Goal: Find specific page/section: Find specific page/section

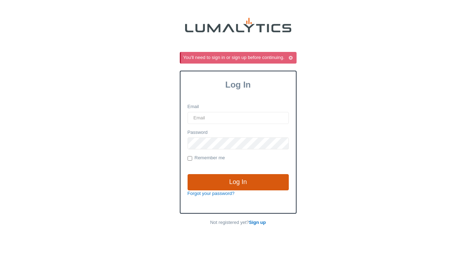
type input "[EMAIL_ADDRESS][DOMAIN_NAME]"
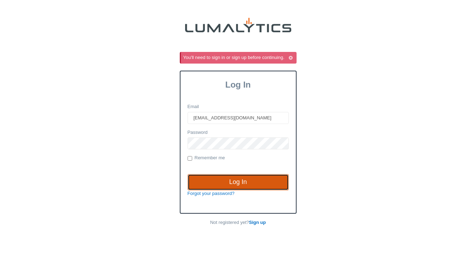
click at [242, 186] on input "Log In" at bounding box center [237, 182] width 101 height 16
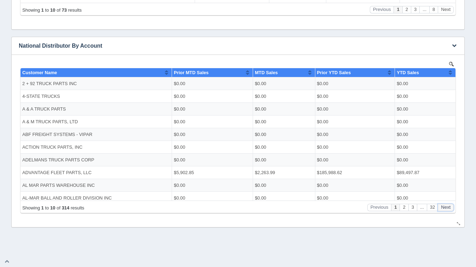
click at [447, 206] on button "Next" at bounding box center [445, 207] width 16 height 7
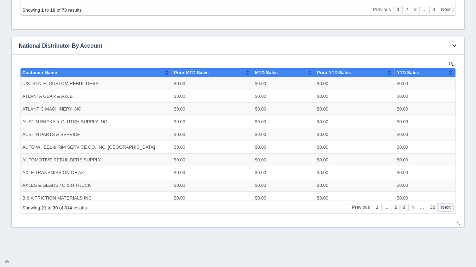
click at [447, 206] on button "Next" at bounding box center [445, 207] width 16 height 7
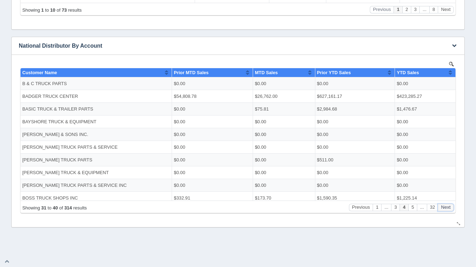
click at [447, 206] on button "Next" at bounding box center [445, 207] width 16 height 7
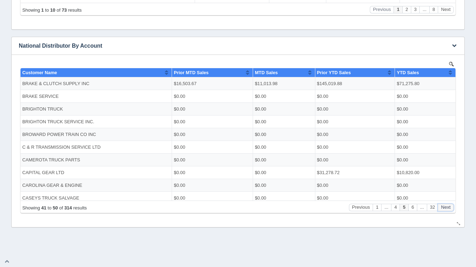
click at [447, 206] on button "Next" at bounding box center [445, 207] width 16 height 7
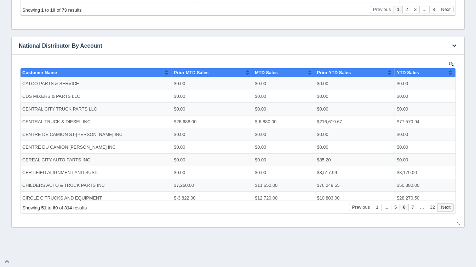
click at [447, 206] on button "Next" at bounding box center [445, 207] width 16 height 7
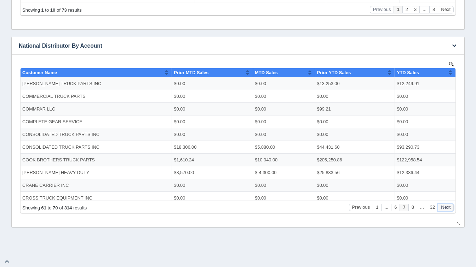
click at [447, 206] on button "Next" at bounding box center [445, 207] width 16 height 7
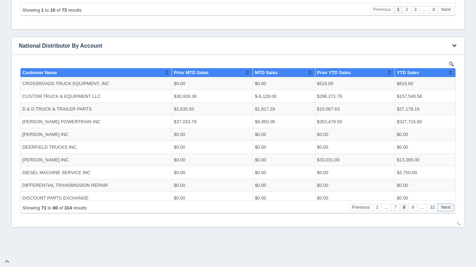
click at [447, 206] on button "Next" at bounding box center [445, 207] width 16 height 7
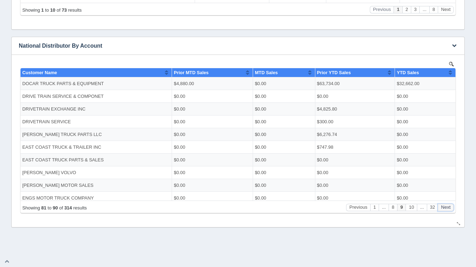
click at [447, 206] on button "Next" at bounding box center [445, 207] width 16 height 7
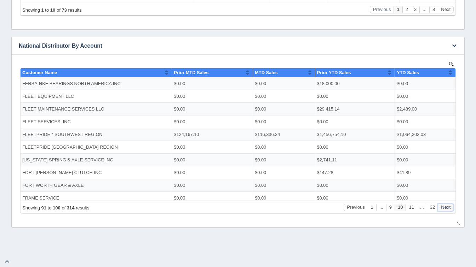
click at [447, 206] on button "Next" at bounding box center [445, 207] width 16 height 7
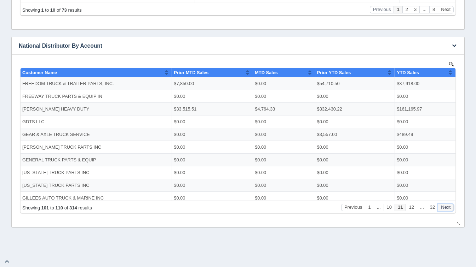
click at [447, 206] on button "Next" at bounding box center [445, 207] width 16 height 7
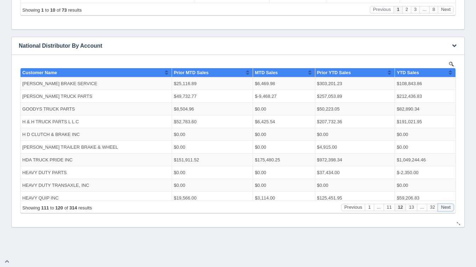
click at [447, 206] on button "Next" at bounding box center [445, 207] width 16 height 7
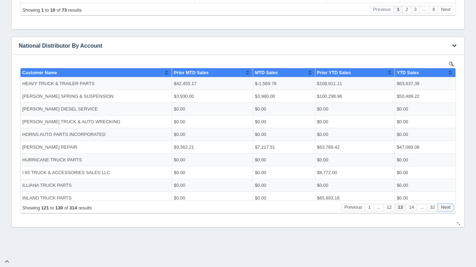
click at [447, 206] on button "Next" at bounding box center [445, 207] width 16 height 7
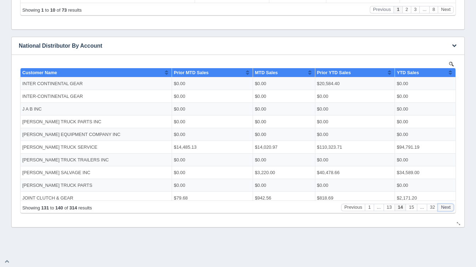
click at [447, 206] on button "Next" at bounding box center [445, 207] width 16 height 7
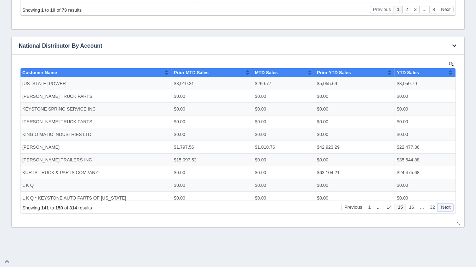
click at [447, 206] on button "Next" at bounding box center [445, 207] width 16 height 7
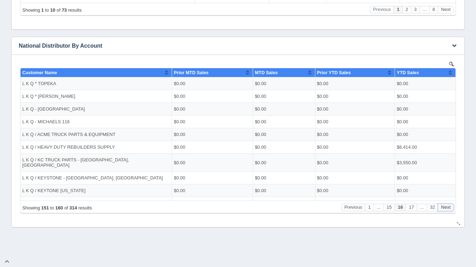
click at [447, 206] on button "Next" at bounding box center [445, 207] width 16 height 7
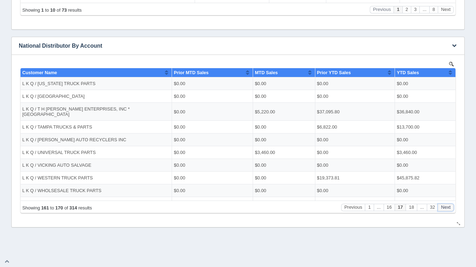
click at [447, 206] on button "Next" at bounding box center [445, 207] width 16 height 7
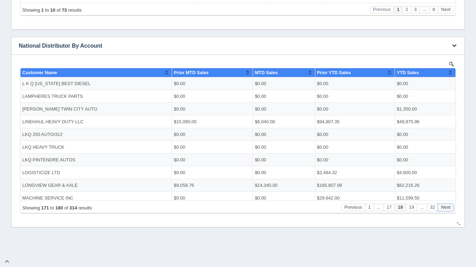
click at [447, 206] on button "Next" at bounding box center [445, 207] width 16 height 7
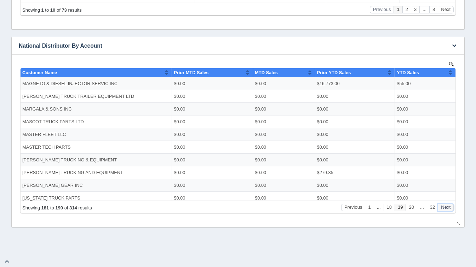
click at [447, 206] on button "Next" at bounding box center [445, 207] width 16 height 7
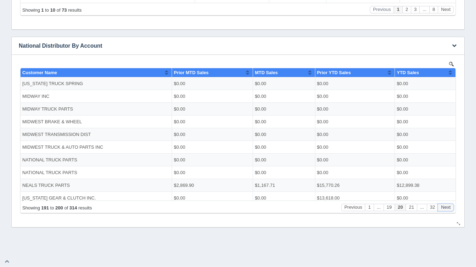
click at [447, 206] on button "Next" at bounding box center [445, 207] width 16 height 7
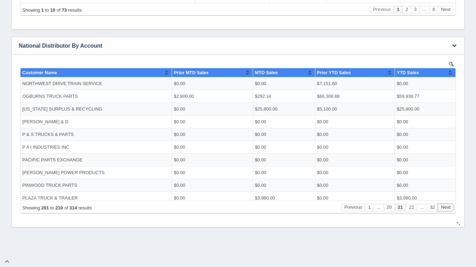
click at [447, 206] on button "Next" at bounding box center [445, 207] width 16 height 7
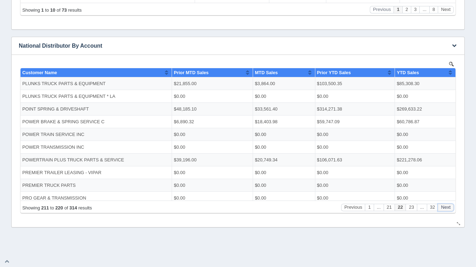
click at [447, 206] on button "Next" at bounding box center [445, 207] width 16 height 7
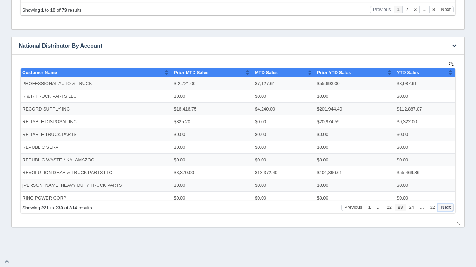
click at [447, 206] on button "Next" at bounding box center [445, 207] width 16 height 7
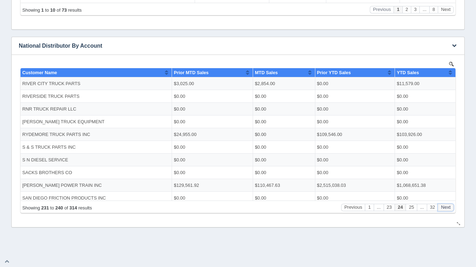
click at [447, 206] on button "Next" at bounding box center [445, 207] width 16 height 7
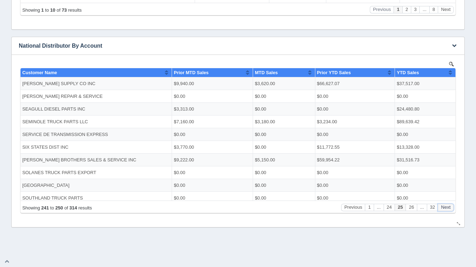
click at [447, 206] on button "Next" at bounding box center [445, 207] width 16 height 7
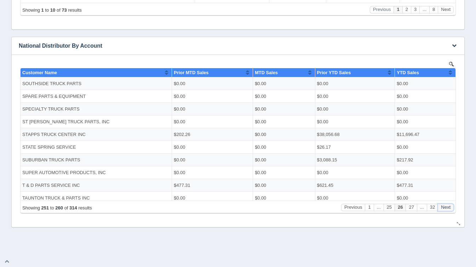
click at [447, 206] on button "Next" at bounding box center [445, 207] width 16 height 7
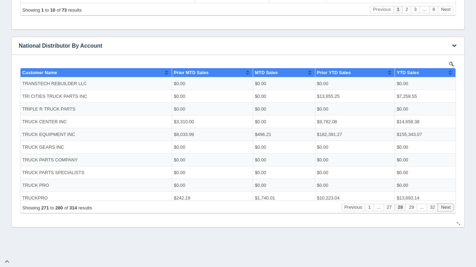
click at [447, 206] on button "Next" at bounding box center [445, 207] width 16 height 7
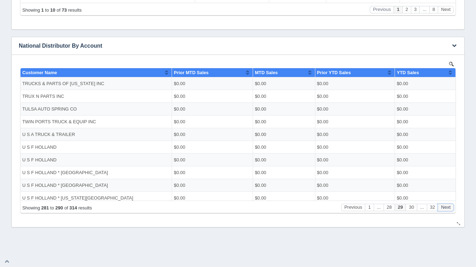
click at [447, 206] on button "Next" at bounding box center [445, 207] width 16 height 7
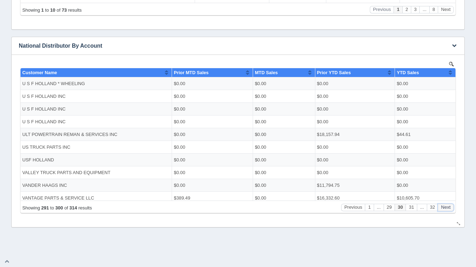
click at [447, 206] on button "Next" at bounding box center [445, 207] width 16 height 7
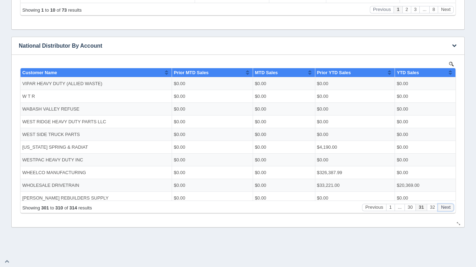
click at [447, 206] on button "Next" at bounding box center [445, 207] width 16 height 7
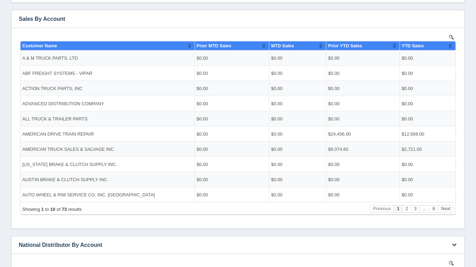
scroll to position [130, 0]
click at [444, 206] on button "Next" at bounding box center [445, 208] width 16 height 7
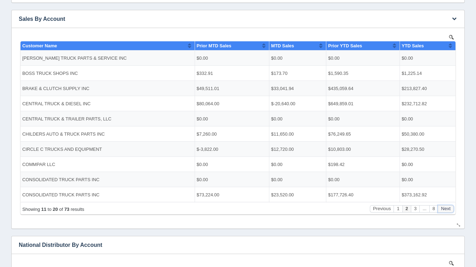
click at [444, 206] on button "Next" at bounding box center [445, 208] width 16 height 7
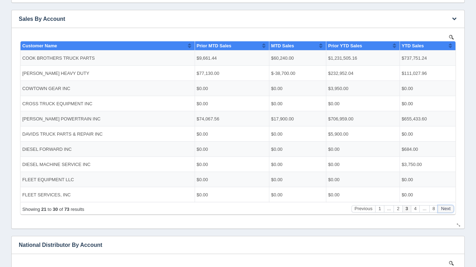
click at [444, 206] on button "Next" at bounding box center [445, 208] width 16 height 7
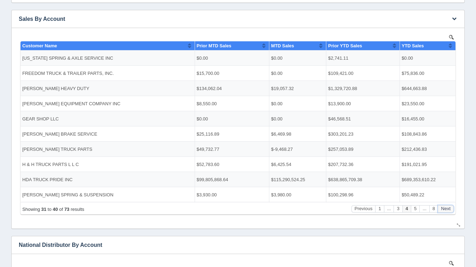
click at [444, 206] on button "Next" at bounding box center [445, 208] width 16 height 7
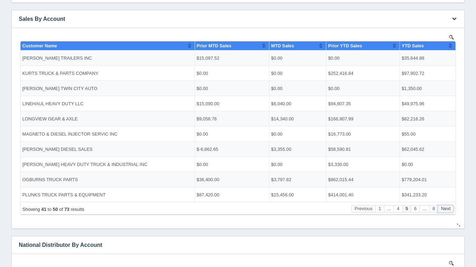
click at [444, 206] on button "Next" at bounding box center [445, 208] width 16 height 7
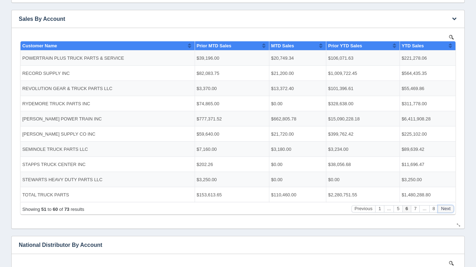
click at [444, 206] on button "Next" at bounding box center [445, 208] width 16 height 7
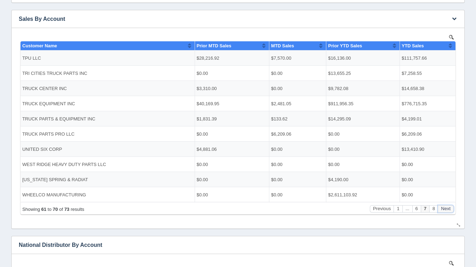
click at [444, 206] on button "Next" at bounding box center [445, 208] width 16 height 7
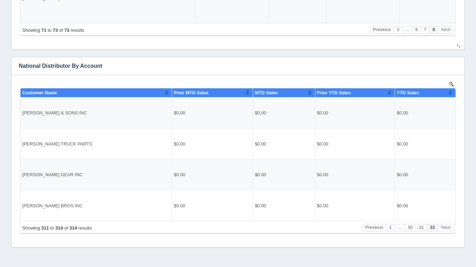
scroll to position [329, 0]
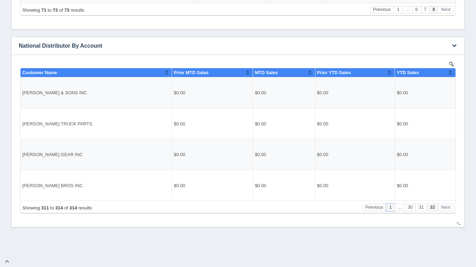
click at [389, 206] on button "1" at bounding box center [390, 207] width 8 height 7
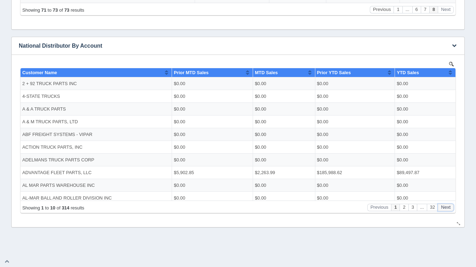
click at [449, 207] on button "Next" at bounding box center [445, 207] width 16 height 7
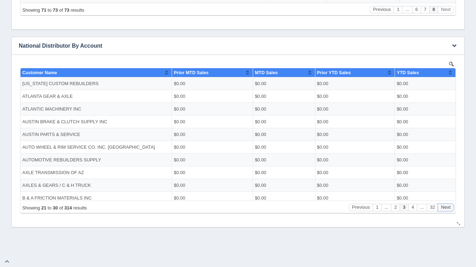
click at [449, 207] on button "Next" at bounding box center [445, 207] width 16 height 7
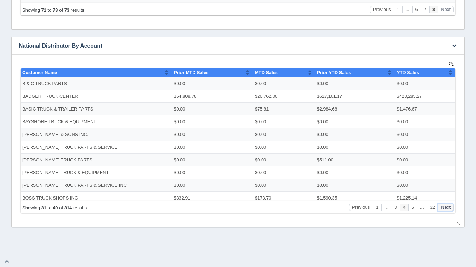
click at [449, 207] on button "Next" at bounding box center [445, 207] width 16 height 7
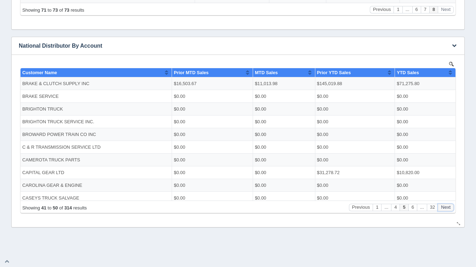
click at [449, 207] on button "Next" at bounding box center [445, 207] width 16 height 7
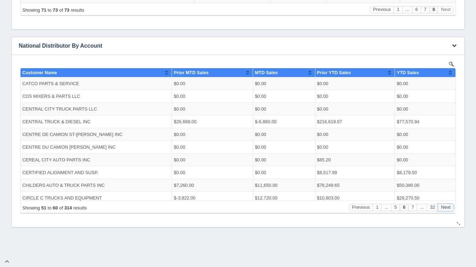
click at [449, 207] on button "Next" at bounding box center [445, 207] width 16 height 7
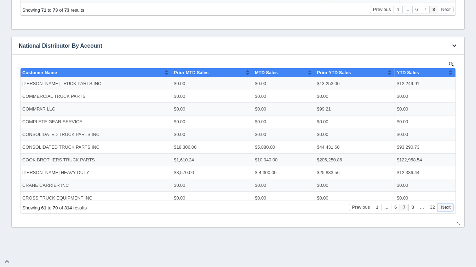
click at [449, 207] on button "Next" at bounding box center [445, 207] width 16 height 7
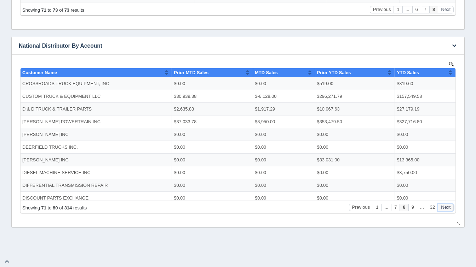
click at [449, 207] on button "Next" at bounding box center [445, 207] width 16 height 7
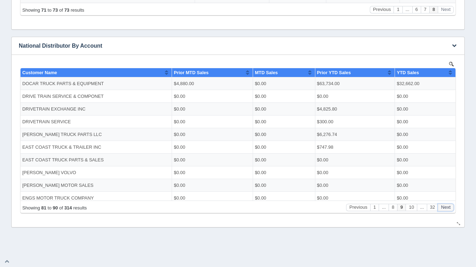
click at [449, 207] on button "Next" at bounding box center [445, 207] width 16 height 7
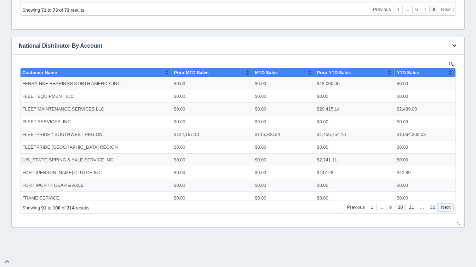
click at [449, 207] on button "Next" at bounding box center [445, 207] width 16 height 7
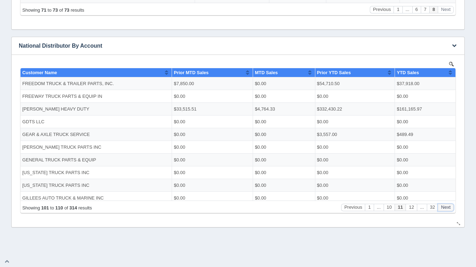
click at [449, 207] on button "Next" at bounding box center [445, 207] width 16 height 7
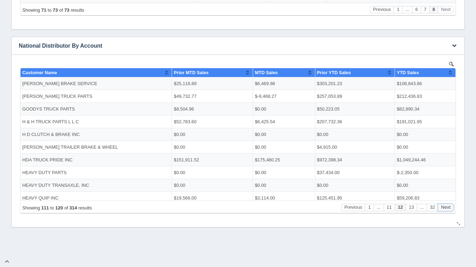
click at [449, 207] on button "Next" at bounding box center [445, 207] width 16 height 7
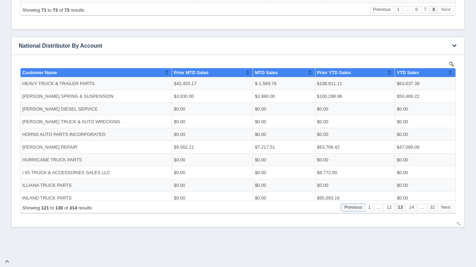
click at [351, 206] on button "Previous" at bounding box center [353, 207] width 24 height 7
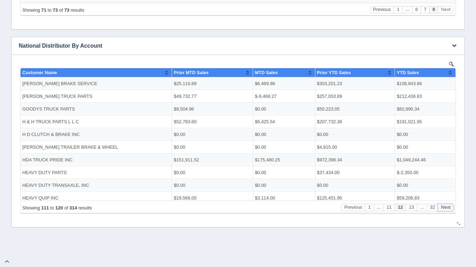
click at [444, 210] on button "Next" at bounding box center [445, 207] width 16 height 7
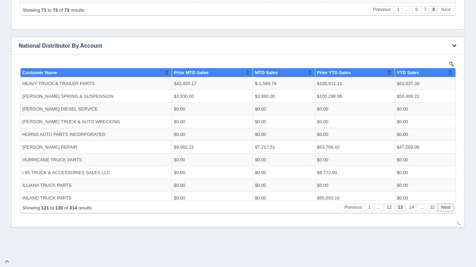
click at [444, 210] on button "Next" at bounding box center [445, 207] width 16 height 7
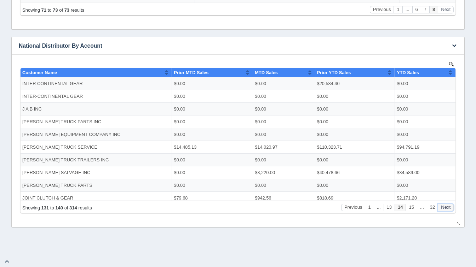
click at [444, 210] on button "Next" at bounding box center [445, 207] width 16 height 7
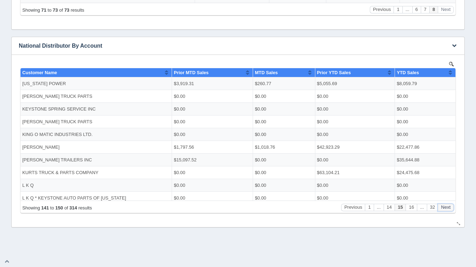
click at [444, 210] on button "Next" at bounding box center [445, 207] width 16 height 7
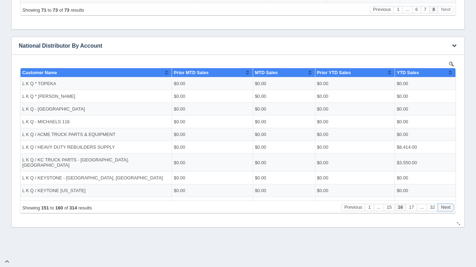
click at [444, 210] on button "Next" at bounding box center [445, 207] width 16 height 7
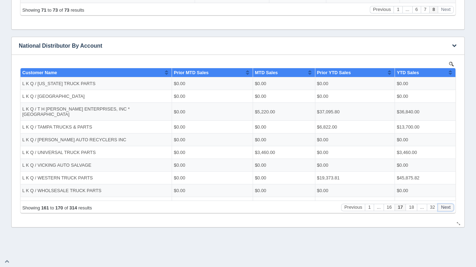
click at [444, 210] on button "Next" at bounding box center [445, 207] width 16 height 7
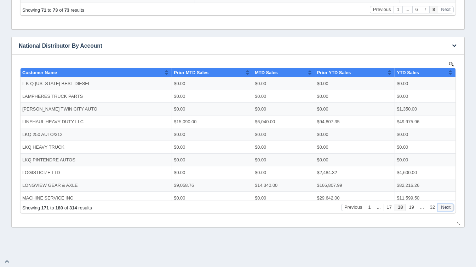
click at [444, 210] on button "Next" at bounding box center [445, 207] width 16 height 7
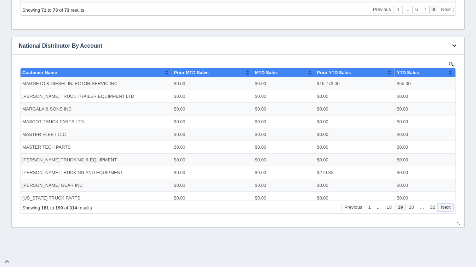
click at [444, 210] on button "Next" at bounding box center [445, 207] width 16 height 7
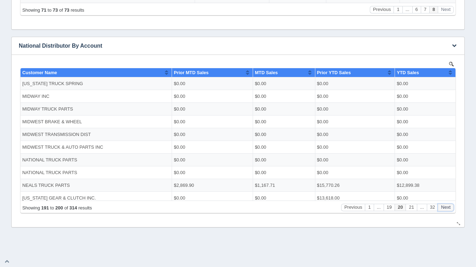
click at [444, 210] on button "Next" at bounding box center [445, 207] width 16 height 7
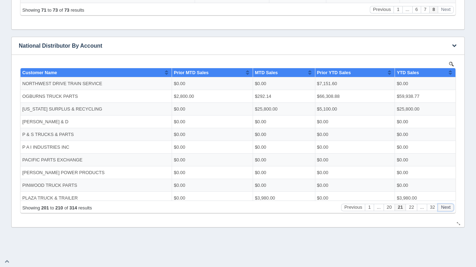
click at [444, 210] on button "Next" at bounding box center [445, 207] width 16 height 7
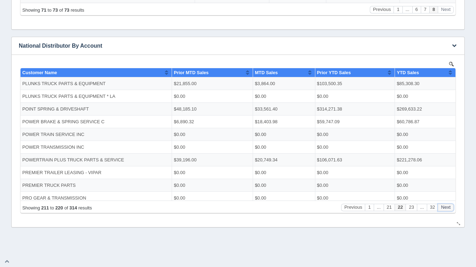
click at [444, 210] on button "Next" at bounding box center [445, 207] width 16 height 7
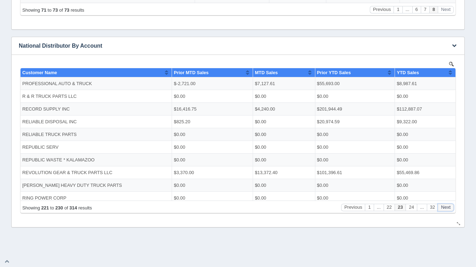
click at [444, 210] on button "Next" at bounding box center [445, 207] width 16 height 7
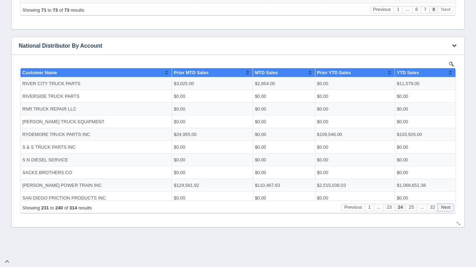
click at [444, 210] on button "Next" at bounding box center [445, 207] width 16 height 7
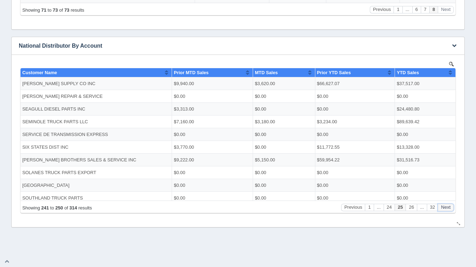
click at [444, 210] on button "Next" at bounding box center [445, 207] width 16 height 7
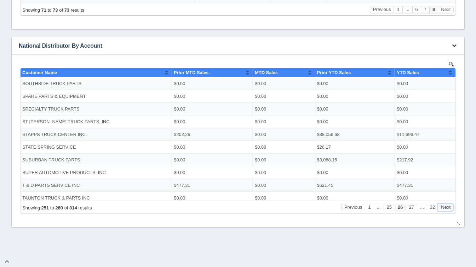
click at [444, 210] on button "Next" at bounding box center [445, 207] width 16 height 7
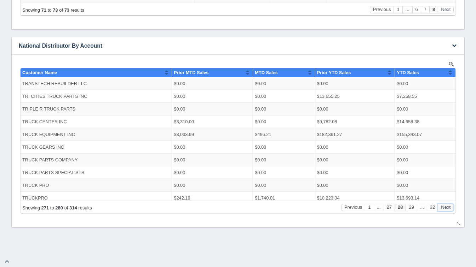
click at [444, 210] on button "Next" at bounding box center [445, 207] width 16 height 7
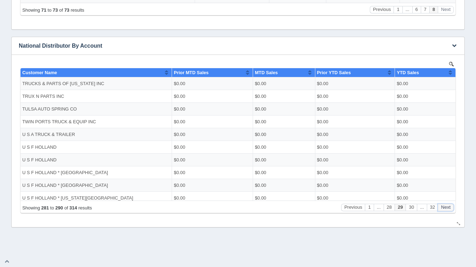
click at [444, 210] on button "Next" at bounding box center [445, 207] width 16 height 7
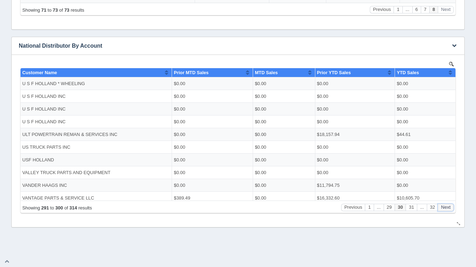
click at [444, 210] on button "Next" at bounding box center [445, 207] width 16 height 7
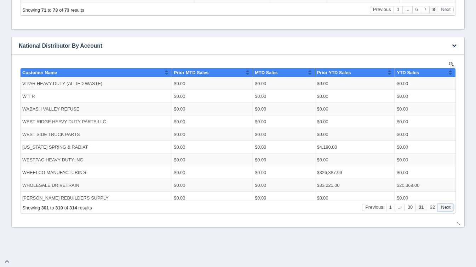
click at [444, 210] on button "Next" at bounding box center [445, 207] width 16 height 7
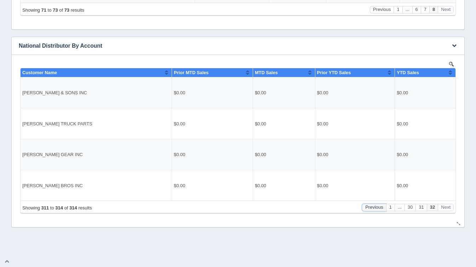
click at [378, 211] on button "Previous" at bounding box center [374, 207] width 24 height 7
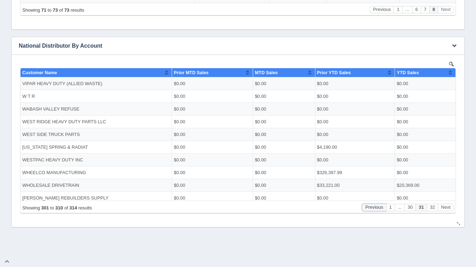
click at [378, 211] on button "Previous" at bounding box center [374, 207] width 24 height 7
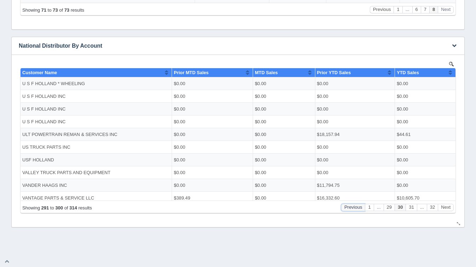
click at [353, 210] on button "Previous" at bounding box center [353, 207] width 24 height 7
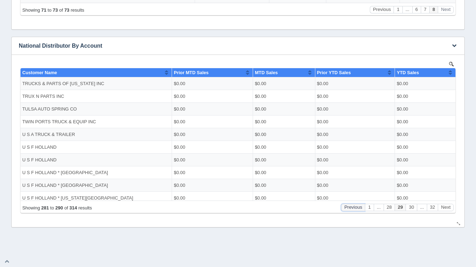
click at [353, 210] on button "Previous" at bounding box center [353, 207] width 24 height 7
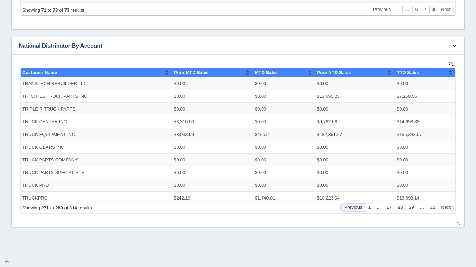
click at [353, 210] on button "Previous" at bounding box center [353, 207] width 24 height 7
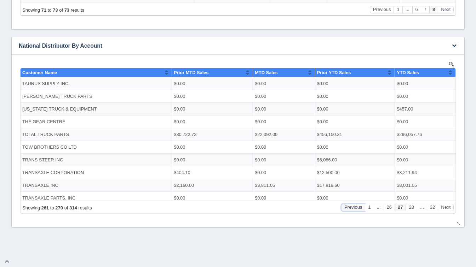
click at [353, 210] on button "Previous" at bounding box center [353, 207] width 24 height 7
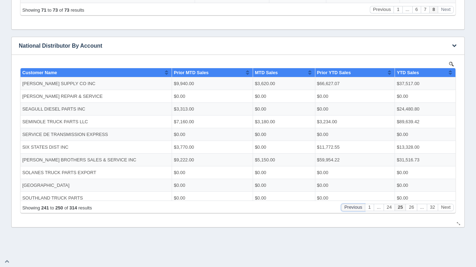
click at [353, 210] on button "Previous" at bounding box center [353, 207] width 24 height 7
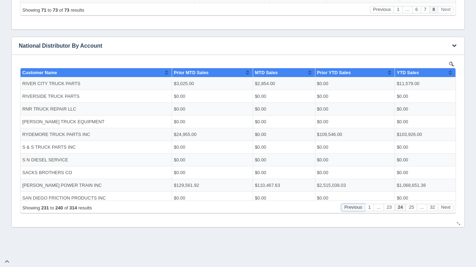
click at [353, 210] on button "Previous" at bounding box center [353, 207] width 24 height 7
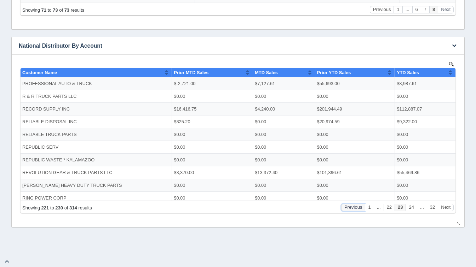
click at [353, 210] on button "Previous" at bounding box center [353, 207] width 24 height 7
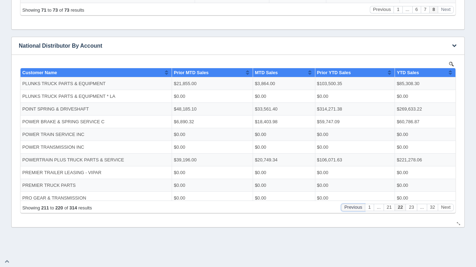
click at [353, 210] on button "Previous" at bounding box center [353, 207] width 24 height 7
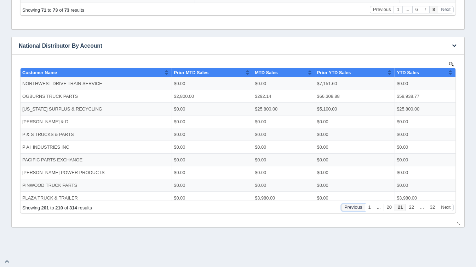
click at [353, 210] on button "Previous" at bounding box center [353, 207] width 24 height 7
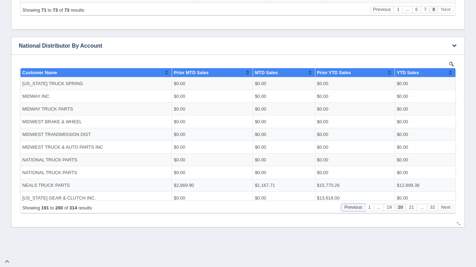
click at [353, 210] on button "Previous" at bounding box center [353, 207] width 24 height 7
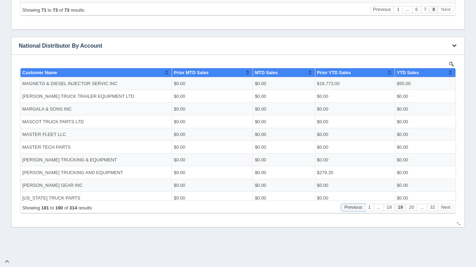
click at [353, 210] on button "Previous" at bounding box center [353, 207] width 24 height 7
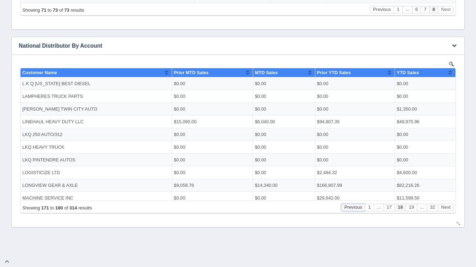
click at [353, 210] on button "Previous" at bounding box center [353, 207] width 24 height 7
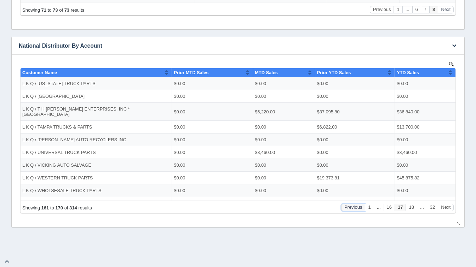
click at [353, 210] on button "Previous" at bounding box center [353, 207] width 24 height 7
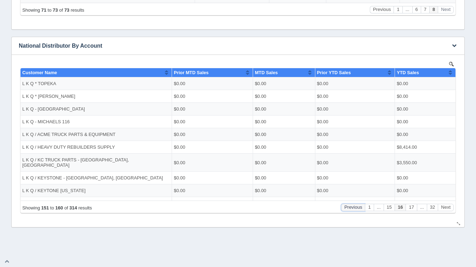
click at [353, 210] on button "Previous" at bounding box center [353, 207] width 24 height 7
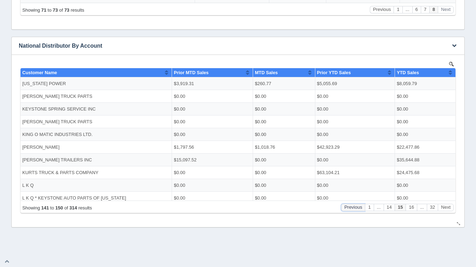
click at [353, 210] on button "Previous" at bounding box center [353, 207] width 24 height 7
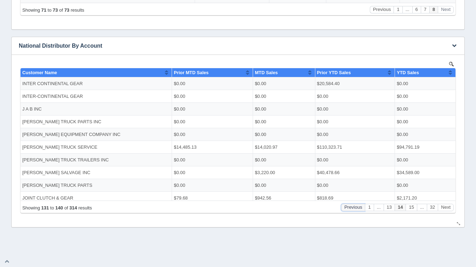
click at [353, 210] on button "Previous" at bounding box center [353, 207] width 24 height 7
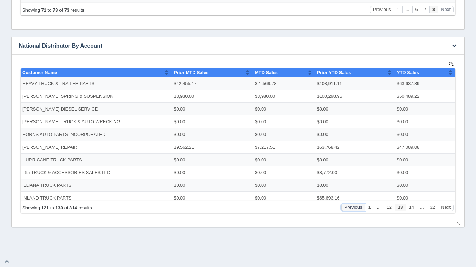
click at [353, 210] on button "Previous" at bounding box center [353, 207] width 24 height 7
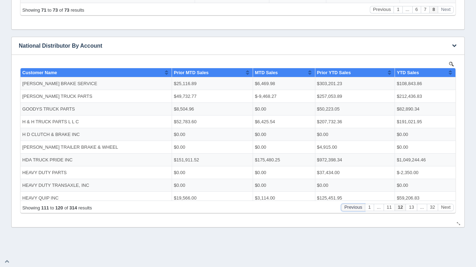
click at [353, 210] on button "Previous" at bounding box center [353, 207] width 24 height 7
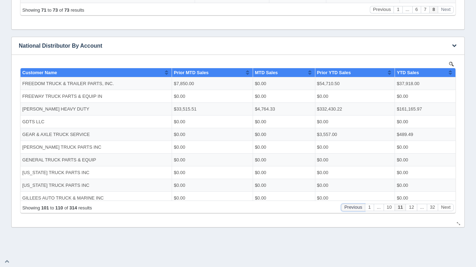
click at [353, 210] on button "Previous" at bounding box center [353, 207] width 24 height 7
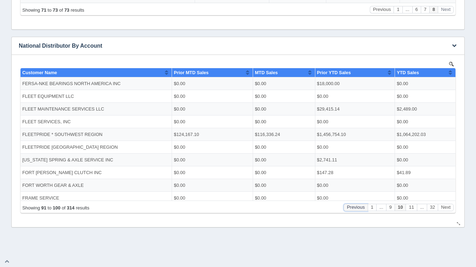
click at [353, 210] on button "Previous" at bounding box center [355, 207] width 24 height 7
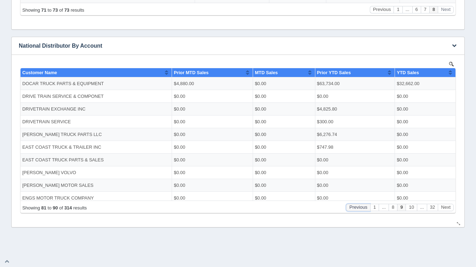
click at [353, 210] on button "Previous" at bounding box center [358, 207] width 24 height 7
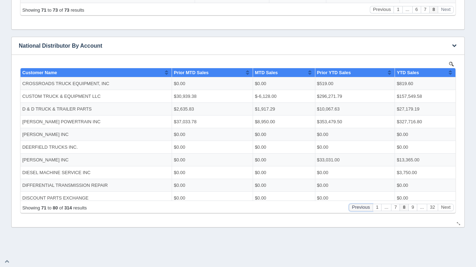
click at [353, 210] on button "Previous" at bounding box center [361, 207] width 24 height 7
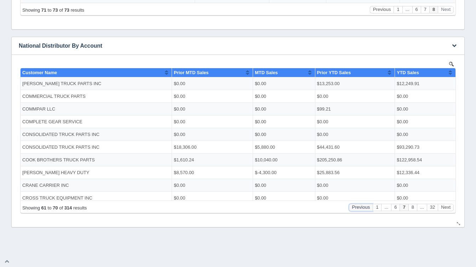
click at [353, 210] on button "Previous" at bounding box center [361, 207] width 24 height 7
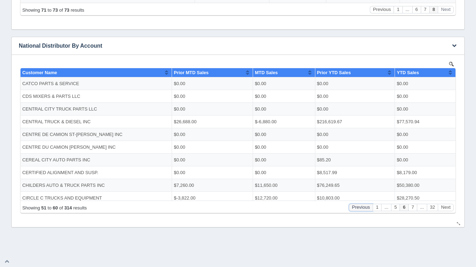
click at [353, 210] on button "Previous" at bounding box center [361, 207] width 24 height 7
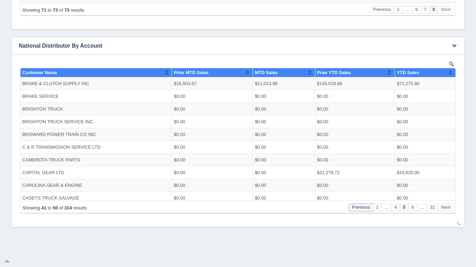
click at [353, 210] on button "Previous" at bounding box center [361, 207] width 24 height 7
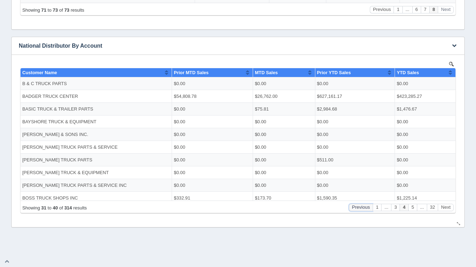
click at [353, 210] on button "Previous" at bounding box center [361, 207] width 24 height 7
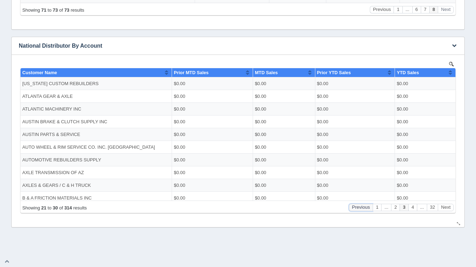
click at [353, 210] on button "Previous" at bounding box center [361, 207] width 24 height 7
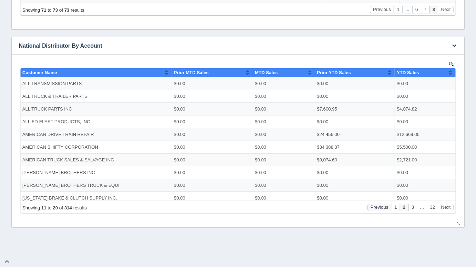
click at [353, 210] on div "Showing 11 to 20 of 314 results Previous 1 2 3 ... 32 Next" at bounding box center [237, 207] width 431 height 7
click at [375, 209] on button "Previous" at bounding box center [379, 207] width 24 height 7
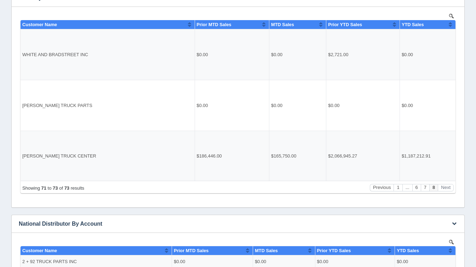
scroll to position [153, 0]
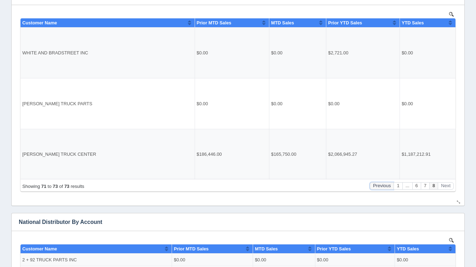
click at [383, 187] on button "Previous" at bounding box center [382, 185] width 24 height 7
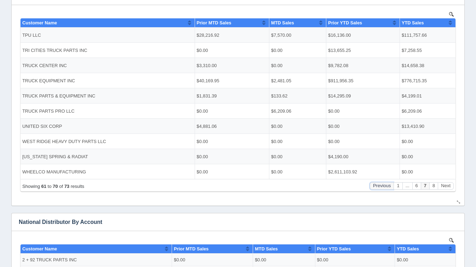
click at [383, 187] on button "Previous" at bounding box center [382, 185] width 24 height 7
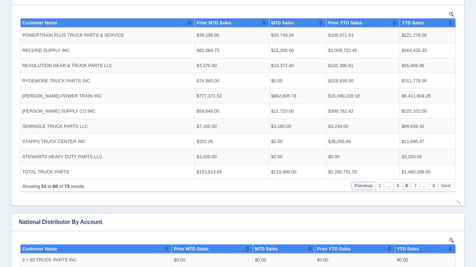
click at [371, 187] on button "Previous" at bounding box center [363, 185] width 24 height 7
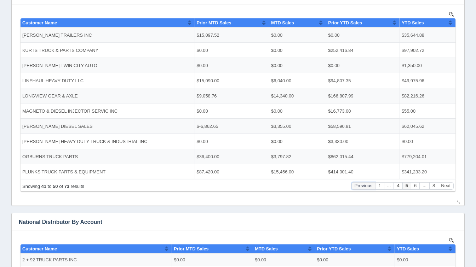
click at [371, 187] on button "Previous" at bounding box center [363, 185] width 24 height 7
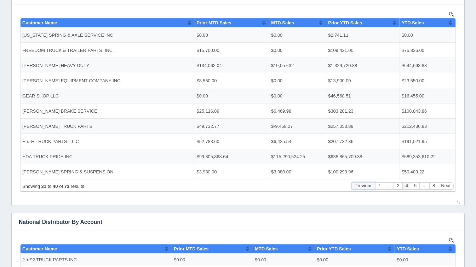
click at [371, 187] on button "Previous" at bounding box center [363, 185] width 24 height 7
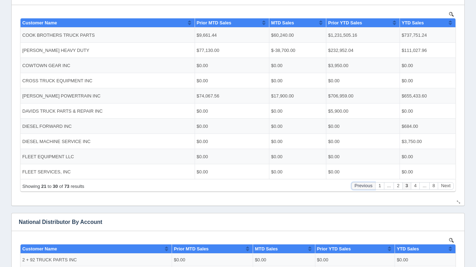
click at [371, 187] on button "Previous" at bounding box center [363, 185] width 24 height 7
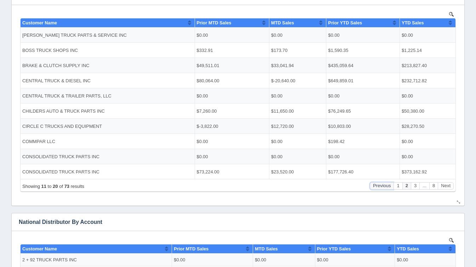
click at [371, 187] on button "Previous" at bounding box center [382, 185] width 24 height 7
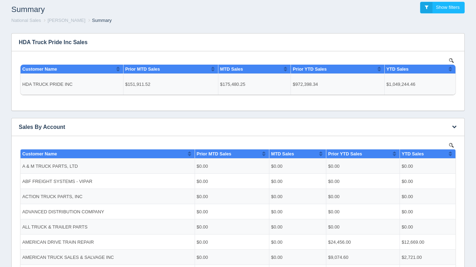
scroll to position [23, 0]
